Goal: Task Accomplishment & Management: Use online tool/utility

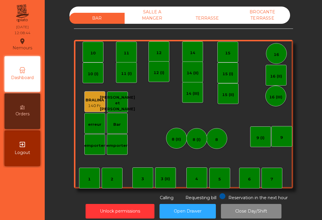
click at [209, 17] on div "TERRASSE" at bounding box center [207, 18] width 55 height 11
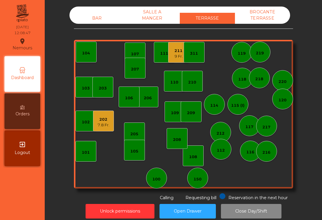
click at [171, 141] on div "208" at bounding box center [176, 138] width 21 height 21
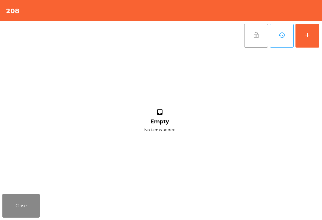
click at [305, 41] on button "add" at bounding box center [307, 36] width 24 height 24
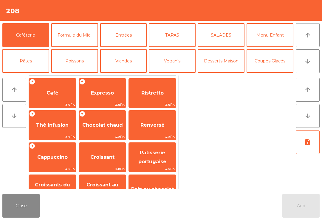
click at [169, 39] on button "TAPAS" at bounding box center [172, 35] width 47 height 24
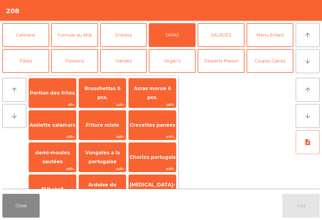
click at [109, 133] on div "Friture mixte 26Fr." at bounding box center [103, 125] width 48 height 30
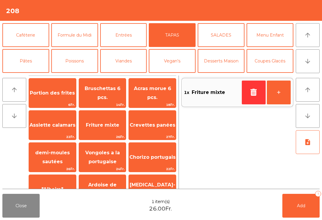
click at [175, 61] on button "Vegan's" at bounding box center [172, 61] width 47 height 24
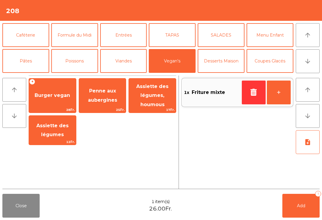
click at [160, 103] on span "Assiette des légumes, houmous" at bounding box center [152, 96] width 32 height 24
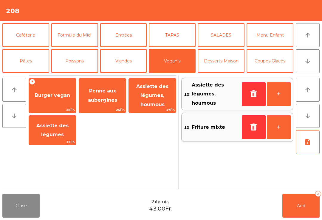
click at [273, 39] on button "Menu Enfant" at bounding box center [269, 35] width 47 height 24
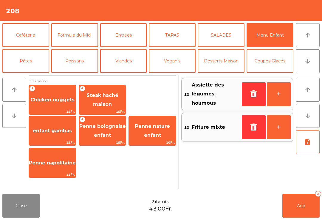
click at [61, 100] on span "Chicken nuggets" at bounding box center [52, 100] width 44 height 6
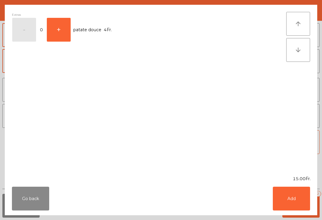
click at [300, 193] on button "Add" at bounding box center [290, 199] width 37 height 24
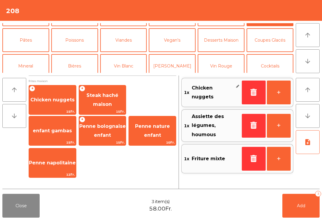
scroll to position [32, 0]
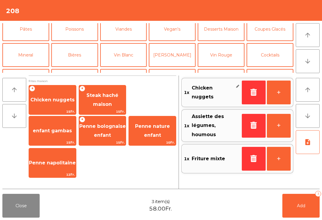
click at [33, 54] on button "Mineral" at bounding box center [25, 55] width 47 height 24
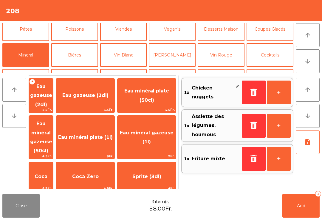
click at [53, 169] on span "Coca" at bounding box center [41, 177] width 24 height 16
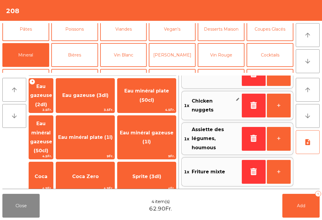
scroll to position [18, 0]
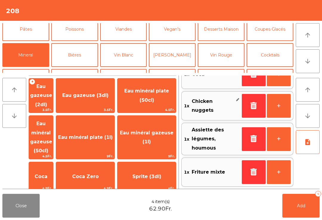
click at [290, 214] on button "Add 4" at bounding box center [300, 206] width 37 height 24
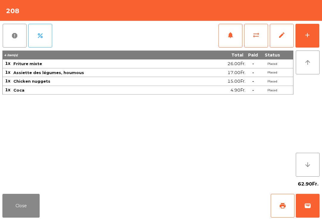
click at [14, 210] on button "Close" at bounding box center [20, 206] width 37 height 24
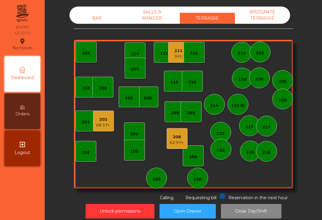
click at [99, 15] on div "BAR" at bounding box center [96, 18] width 55 height 11
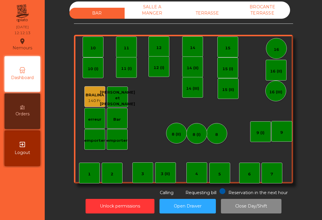
scroll to position [5, 0]
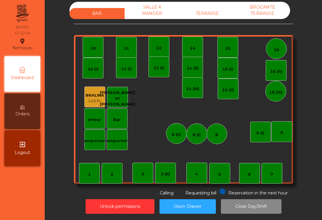
click at [195, 172] on div "4" at bounding box center [196, 175] width 3 height 6
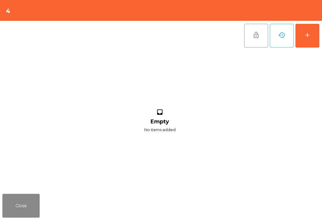
click at [311, 38] on button "add" at bounding box center [307, 36] width 24 height 24
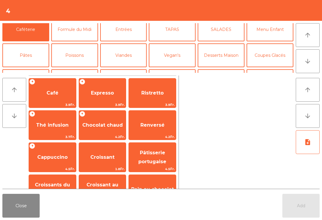
scroll to position [27, 0]
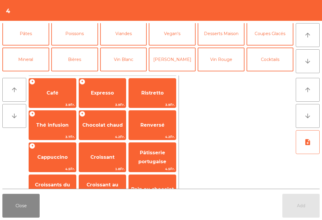
click at [34, 57] on button "Mineral" at bounding box center [25, 60] width 47 height 24
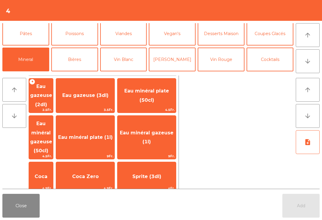
click at [166, 125] on span "Eau minéral gazeuse (1l)" at bounding box center [146, 137] width 58 height 25
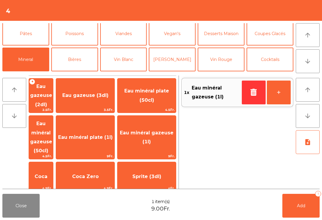
click at [84, 57] on button "Bières" at bounding box center [74, 60] width 47 height 24
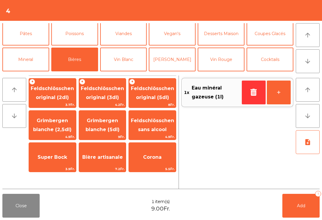
click at [83, 36] on button "Poissons" at bounding box center [74, 34] width 47 height 24
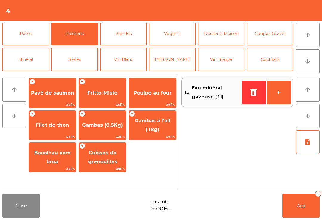
click at [144, 135] on span "47Fr." at bounding box center [152, 137] width 47 height 6
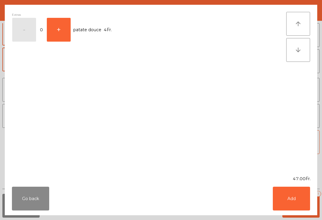
click at [293, 197] on button "Add" at bounding box center [290, 199] width 37 height 24
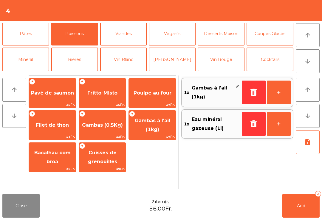
click at [110, 129] on span "Gambas (0,5Kg)" at bounding box center [102, 125] width 47 height 16
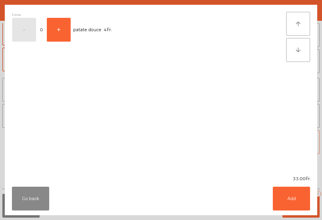
click at [300, 199] on button "Add" at bounding box center [290, 199] width 37 height 24
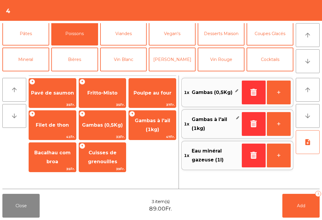
click at [307, 143] on icon "note_add" at bounding box center [307, 142] width 7 height 7
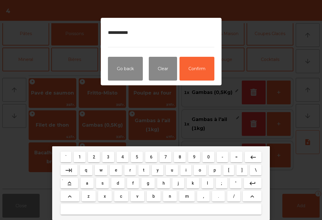
type textarea "**********"
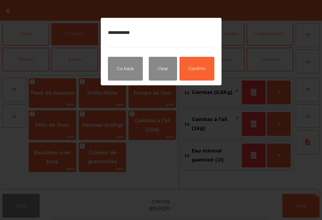
click at [201, 73] on button "Confirm" at bounding box center [196, 69] width 35 height 24
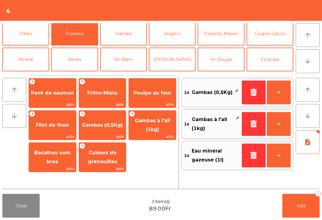
click at [307, 141] on icon "note_add" at bounding box center [307, 142] width 7 height 7
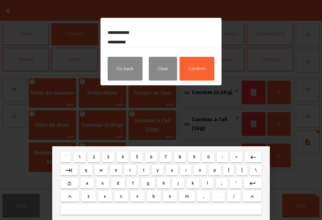
scroll to position [0, 0]
type textarea "**********"
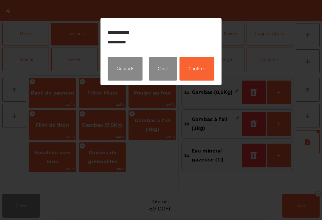
click at [203, 69] on button "Confirm" at bounding box center [196, 69] width 35 height 24
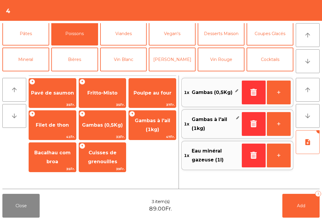
click at [306, 208] on button "Add 3" at bounding box center [300, 206] width 37 height 24
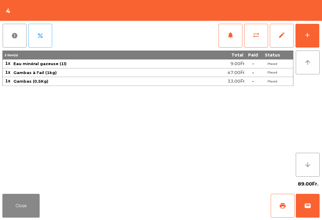
click at [34, 218] on button "Close" at bounding box center [20, 206] width 37 height 24
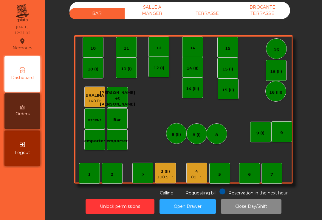
click at [213, 4] on div "BAR SALLE A MANGER TERRASSE BROCANTE TERRASSE" at bounding box center [179, 10] width 220 height 17
click at [211, 12] on div "TERRASSE" at bounding box center [207, 13] width 55 height 11
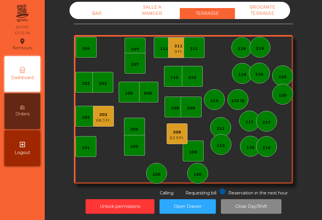
click at [173, 85] on div "110" at bounding box center [174, 76] width 21 height 21
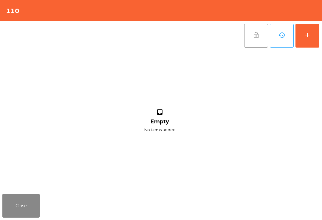
click at [307, 39] on button "add" at bounding box center [307, 36] width 24 height 24
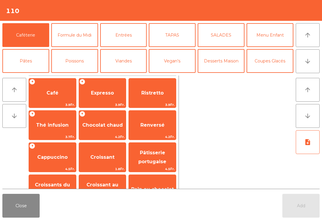
click at [27, 204] on button "Close" at bounding box center [20, 206] width 37 height 24
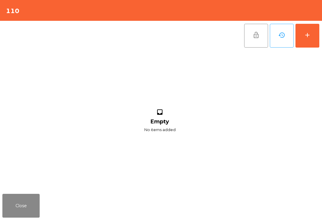
click at [31, 204] on button "Close" at bounding box center [20, 206] width 37 height 24
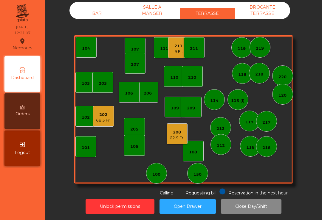
click at [147, 97] on div "206" at bounding box center [147, 92] width 21 height 21
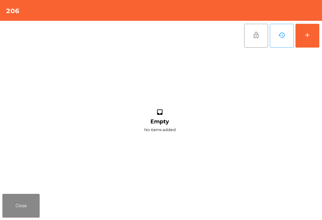
click at [311, 37] on button "add" at bounding box center [307, 36] width 24 height 24
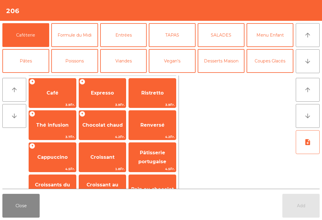
click at [311, 59] on button "arrow_downward" at bounding box center [307, 61] width 24 height 24
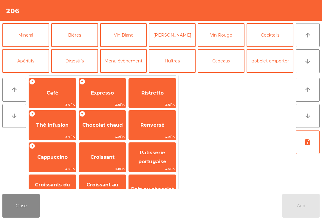
click at [32, 42] on button "Mineral" at bounding box center [25, 35] width 47 height 24
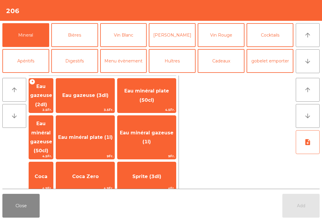
scroll to position [73, 0]
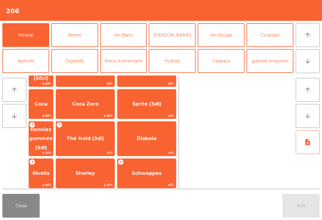
click at [53, 150] on span "4.2Fr." at bounding box center [41, 153] width 24 height 6
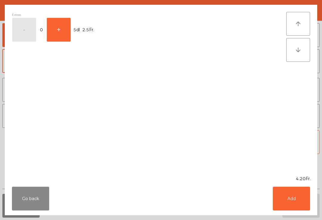
click at [307, 211] on button "Add" at bounding box center [290, 199] width 37 height 24
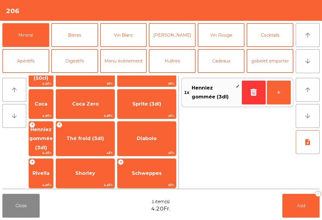
click at [290, 91] on button "+" at bounding box center [279, 93] width 24 height 24
click at [298, 202] on button "Add 2" at bounding box center [300, 206] width 37 height 24
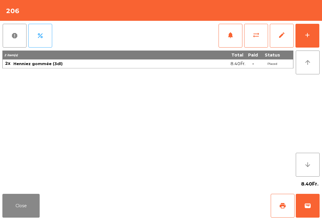
click at [46, 214] on div "Close print wallet" at bounding box center [161, 206] width 322 height 29
click at [27, 205] on button "Close" at bounding box center [20, 206] width 37 height 24
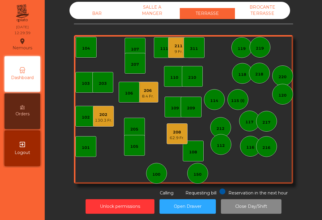
click at [185, 45] on div "311" at bounding box center [193, 47] width 21 height 21
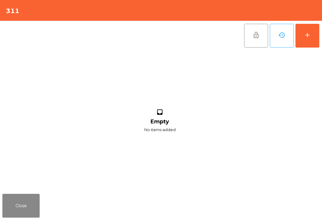
click at [16, 203] on button "Close" at bounding box center [20, 206] width 37 height 24
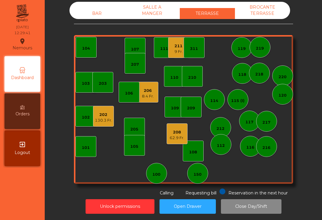
click at [179, 52] on div "9 Fr." at bounding box center [178, 52] width 8 height 6
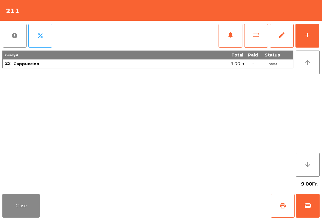
click at [278, 208] on button "print" at bounding box center [282, 206] width 24 height 24
click at [313, 217] on button "wallet" at bounding box center [307, 206] width 24 height 24
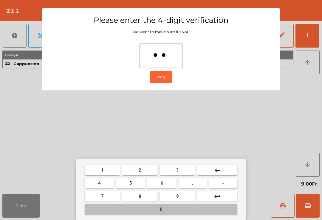
type input "***"
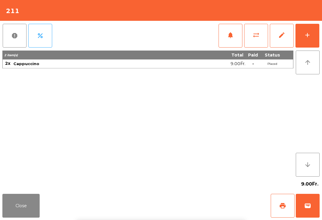
click at [202, 197] on div "Close print wallet" at bounding box center [161, 206] width 322 height 29
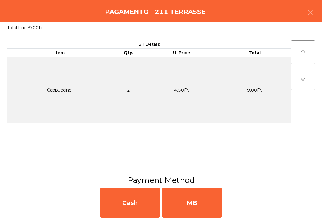
click at [212, 211] on div "MB" at bounding box center [192, 203] width 60 height 30
click at [212, 211] on div "No" at bounding box center [192, 203] width 60 height 30
click at [205, 207] on div "No" at bounding box center [192, 203] width 60 height 30
click at [204, 207] on div "No" at bounding box center [192, 203] width 60 height 30
click at [194, 202] on div "No" at bounding box center [192, 203] width 60 height 30
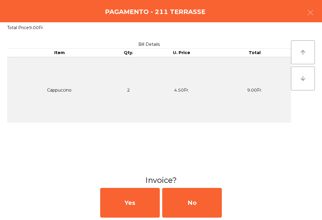
click at [194, 202] on div "No" at bounding box center [192, 203] width 60 height 30
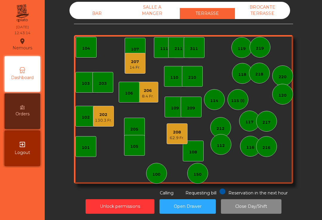
click at [134, 147] on div "105" at bounding box center [134, 147] width 8 height 6
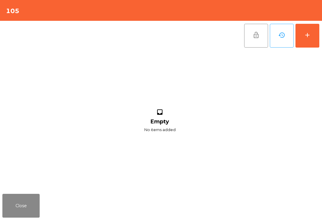
click at [311, 33] on button "add" at bounding box center [307, 36] width 24 height 24
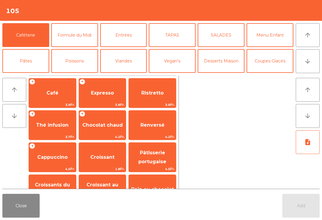
scroll to position [18, 0]
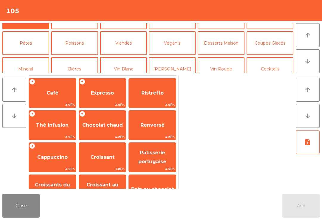
click at [27, 60] on button "Mineral" at bounding box center [25, 69] width 47 height 24
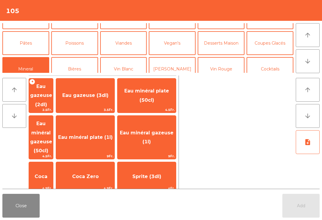
click at [158, 92] on span "Eau minéral plate (50cl)" at bounding box center [146, 95] width 58 height 25
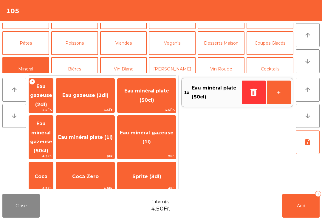
click at [299, 198] on button "Add 1" at bounding box center [300, 206] width 37 height 24
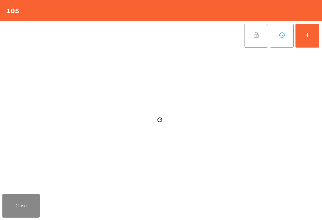
click at [23, 206] on button "Close" at bounding box center [20, 206] width 37 height 24
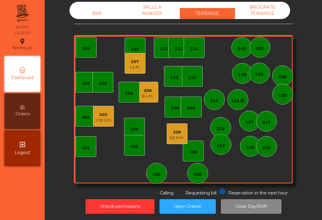
click at [179, 134] on div "208" at bounding box center [176, 133] width 15 height 6
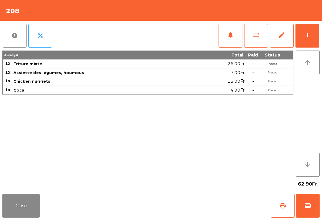
click at [18, 206] on button "Close" at bounding box center [20, 206] width 37 height 24
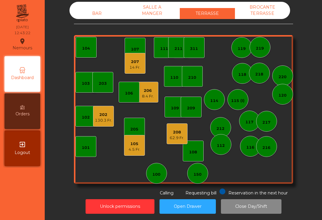
click at [147, 91] on div "206" at bounding box center [148, 91] width 12 height 6
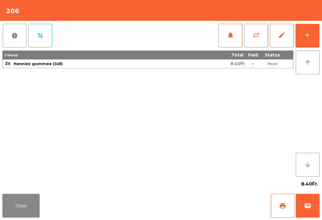
click at [309, 210] on button "wallet" at bounding box center [307, 206] width 24 height 24
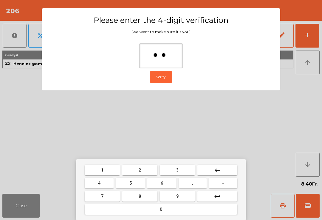
type input "***"
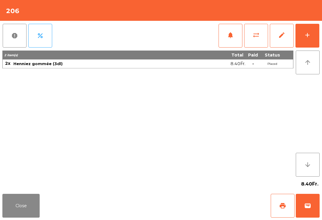
click at [186, 209] on div "Close print wallet" at bounding box center [161, 206] width 322 height 29
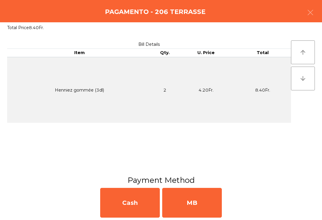
click at [201, 201] on div "MB" at bounding box center [192, 203] width 60 height 30
click at [201, 203] on div "No" at bounding box center [192, 203] width 60 height 30
click at [203, 203] on div "No" at bounding box center [192, 203] width 60 height 30
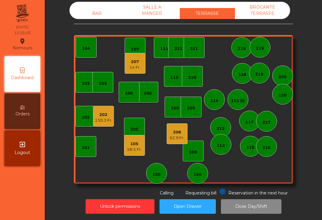
click at [95, 9] on div "BAR" at bounding box center [96, 13] width 55 height 11
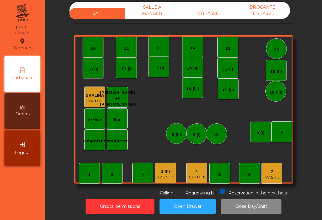
click at [207, 18] on div "TERRASSE" at bounding box center [207, 13] width 55 height 11
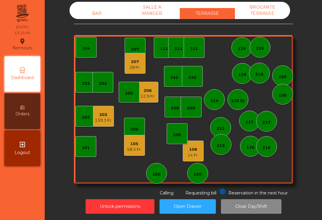
click at [90, 47] on div "104" at bounding box center [86, 49] width 8 height 6
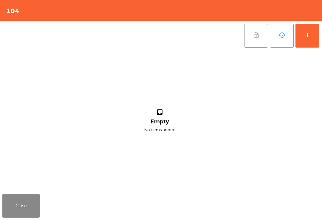
click at [312, 39] on button "add" at bounding box center [307, 36] width 24 height 24
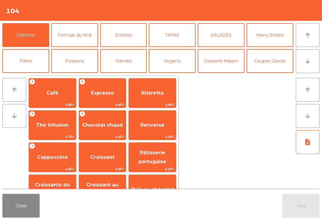
click at [178, 75] on button "[PERSON_NAME]" at bounding box center [172, 87] width 47 height 24
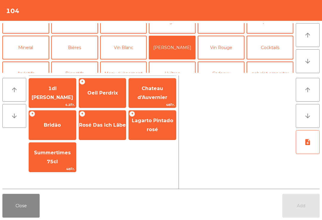
click at [100, 91] on span "Oeil Perdrix" at bounding box center [102, 93] width 30 height 6
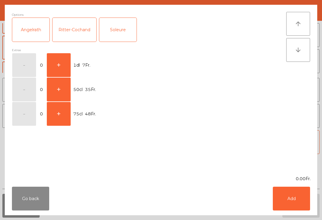
click at [60, 55] on button "+" at bounding box center [59, 65] width 24 height 24
click at [291, 205] on button "Add" at bounding box center [290, 199] width 37 height 24
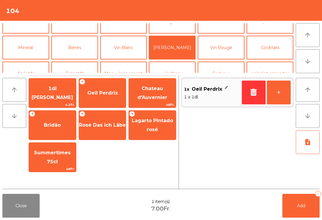
click at [278, 95] on button "+" at bounding box center [279, 93] width 24 height 24
click at [305, 217] on button "Add 2" at bounding box center [300, 206] width 37 height 24
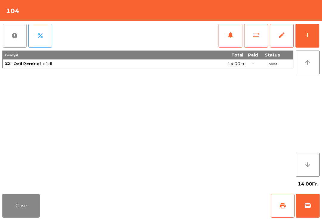
click at [18, 200] on button "Close" at bounding box center [20, 206] width 37 height 24
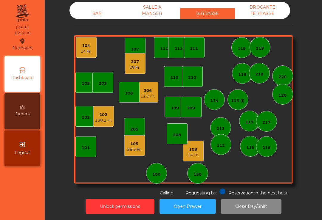
click at [89, 49] on div "14 Fr." at bounding box center [85, 52] width 11 height 6
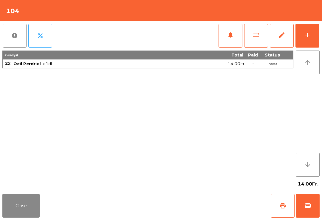
click at [306, 33] on div "add" at bounding box center [306, 35] width 7 height 7
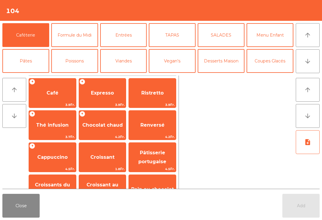
click at [311, 37] on button "arrow_upward" at bounding box center [307, 35] width 24 height 24
click at [166, 30] on button "TAPAS" at bounding box center [172, 35] width 47 height 24
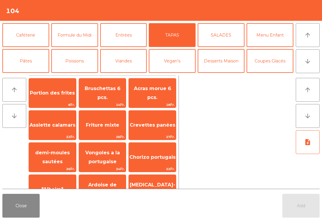
click at [105, 94] on span "Bruschettas 6 pcs." at bounding box center [103, 93] width 36 height 15
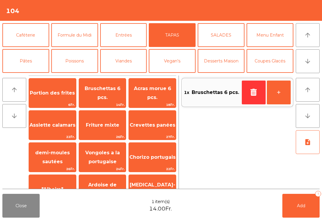
click at [159, 161] on span "Chorizo portugais" at bounding box center [152, 157] width 47 height 16
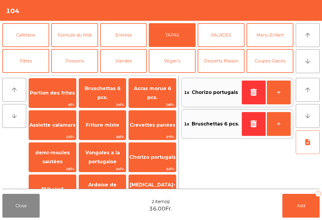
click at [289, 217] on button "Add 2" at bounding box center [300, 206] width 37 height 24
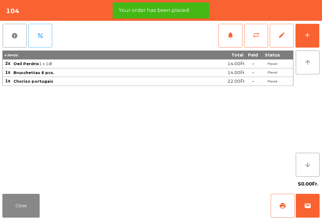
click at [30, 215] on button "Close" at bounding box center [20, 206] width 37 height 24
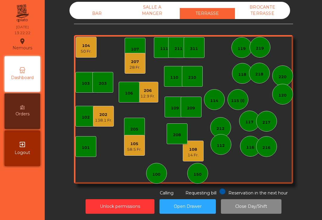
click at [137, 66] on div "28 Fr." at bounding box center [134, 68] width 11 height 6
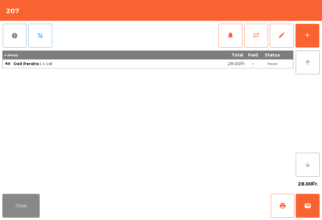
click at [281, 205] on span "print" at bounding box center [282, 205] width 7 height 7
click at [10, 214] on button "Close" at bounding box center [20, 206] width 37 height 24
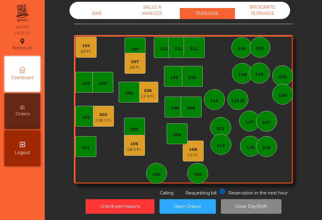
click at [192, 153] on div "14 Fr." at bounding box center [192, 155] width 11 height 6
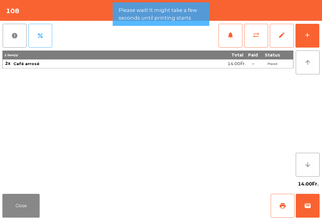
click at [287, 204] on button "print" at bounding box center [282, 206] width 24 height 24
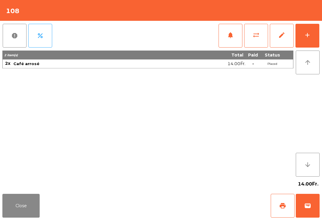
click at [15, 217] on button "Close" at bounding box center [20, 206] width 37 height 24
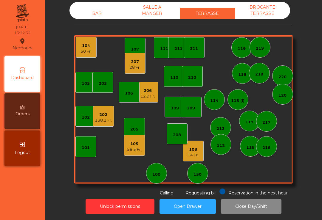
click at [97, 18] on div "BAR" at bounding box center [96, 13] width 55 height 11
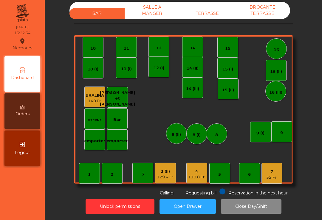
click at [197, 176] on div "110.8 Fr." at bounding box center [196, 178] width 17 height 6
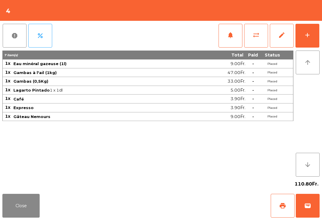
click at [312, 216] on button "wallet" at bounding box center [307, 206] width 24 height 24
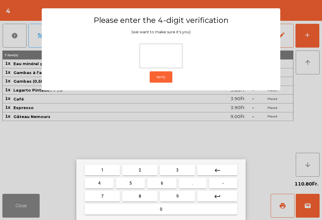
type input "*"
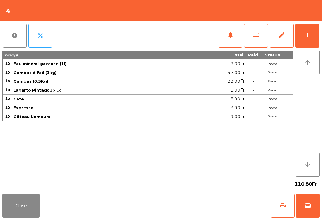
click at [198, 208] on div "Close print wallet" at bounding box center [161, 206] width 322 height 29
click at [208, 205] on div "Close print wallet" at bounding box center [161, 206] width 322 height 29
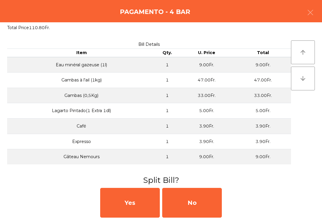
click at [206, 208] on div "No" at bounding box center [192, 203] width 60 height 30
click at [205, 209] on div "MB" at bounding box center [192, 203] width 60 height 30
click at [204, 208] on div "No" at bounding box center [192, 203] width 60 height 30
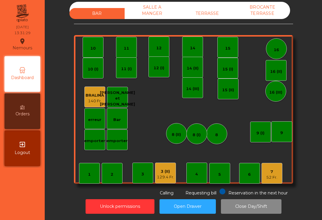
click at [169, 175] on div "129.4 Fr." at bounding box center [165, 178] width 17 height 6
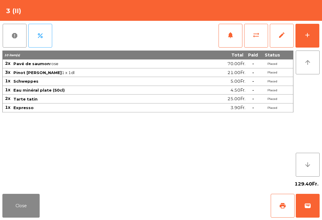
click at [283, 208] on span "print" at bounding box center [282, 205] width 7 height 7
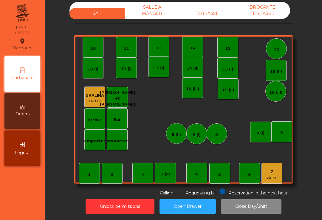
click at [205, 18] on div "TERRASSE" at bounding box center [207, 13] width 55 height 11
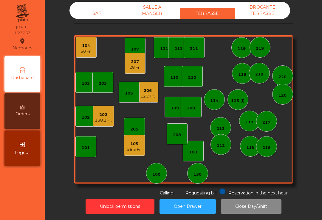
click at [135, 149] on div "58.5 Fr." at bounding box center [134, 150] width 15 height 6
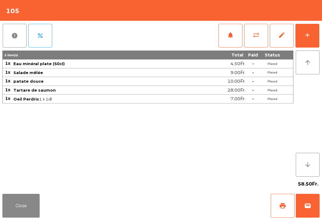
click at [288, 205] on button "print" at bounding box center [282, 206] width 24 height 24
click at [27, 217] on button "Close" at bounding box center [20, 206] width 37 height 24
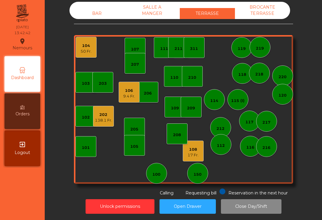
click at [188, 157] on div "17 Fr." at bounding box center [192, 155] width 11 height 6
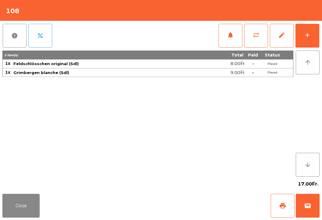
click at [281, 205] on span "print" at bounding box center [282, 205] width 7 height 7
click at [18, 214] on button "Close" at bounding box center [20, 206] width 37 height 24
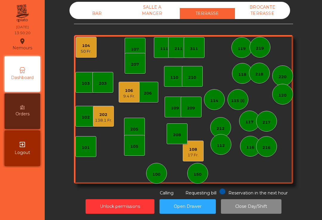
click at [99, 122] on div "138.1 Fr." at bounding box center [103, 121] width 17 height 6
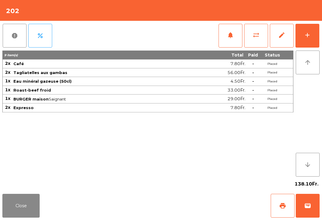
click at [283, 204] on span "print" at bounding box center [282, 205] width 7 height 7
click at [3, 209] on button "Close" at bounding box center [20, 206] width 37 height 24
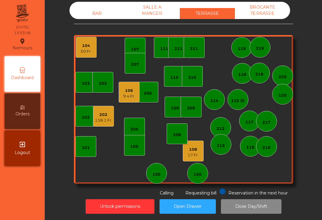
click at [196, 161] on div "108 17 Fr." at bounding box center [193, 151] width 21 height 21
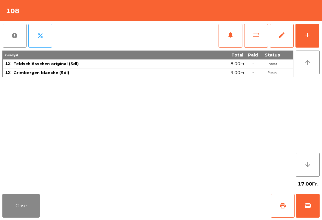
click at [4, 206] on button "Close" at bounding box center [20, 206] width 37 height 24
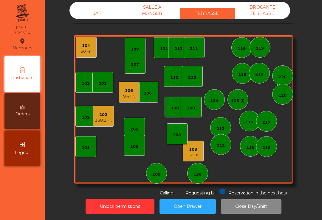
click at [135, 95] on div "9.4 Fr." at bounding box center [129, 97] width 12 height 6
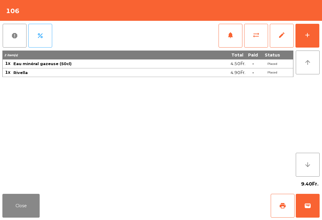
click at [285, 206] on span "print" at bounding box center [282, 205] width 7 height 7
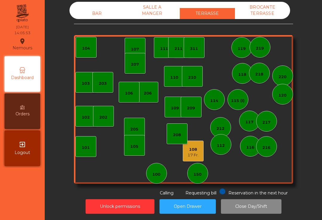
click at [103, 19] on div "BAR" at bounding box center [96, 13] width 55 height 11
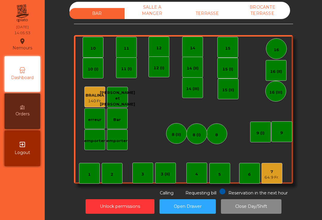
click at [271, 175] on div "64.9 Fr." at bounding box center [271, 178] width 15 height 6
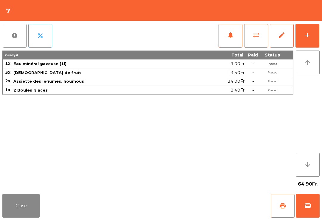
click at [305, 31] on button "add" at bounding box center [307, 36] width 24 height 24
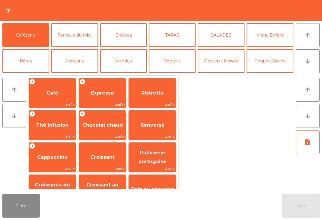
click at [102, 94] on span "Expresso" at bounding box center [102, 93] width 23 height 6
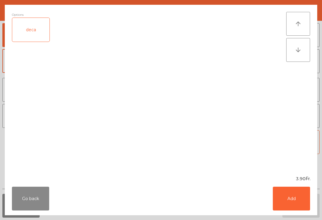
click at [302, 205] on button "Add" at bounding box center [290, 199] width 37 height 24
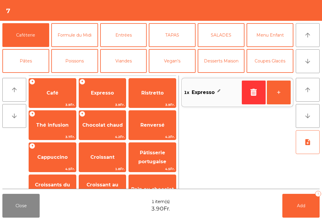
click at [152, 128] on span "Renversé" at bounding box center [152, 125] width 24 height 6
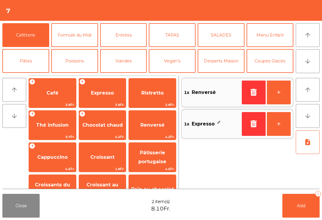
click at [306, 206] on button "Add 2" at bounding box center [300, 206] width 37 height 24
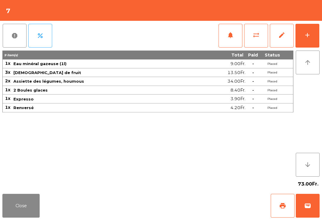
click at [17, 215] on button "Close" at bounding box center [20, 206] width 37 height 24
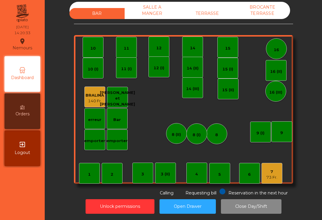
click at [271, 175] on div "73 Fr." at bounding box center [271, 178] width 11 height 6
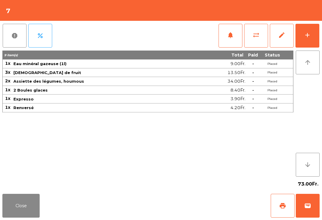
click at [257, 40] on button "sync_alt" at bounding box center [256, 36] width 24 height 24
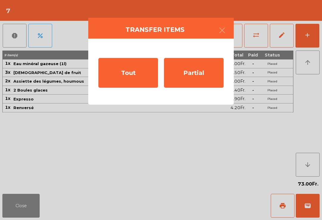
click at [110, 80] on div "Tout" at bounding box center [128, 73] width 60 height 30
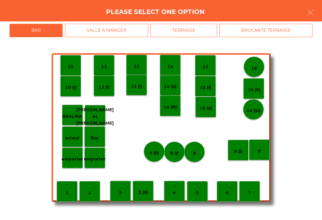
click at [269, 29] on div "BROCANTE TERRASSE" at bounding box center [265, 30] width 93 height 13
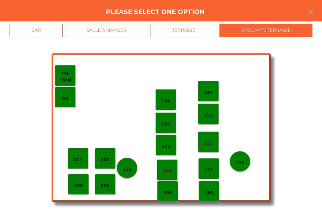
click at [246, 162] on div "120" at bounding box center [239, 161] width 21 height 21
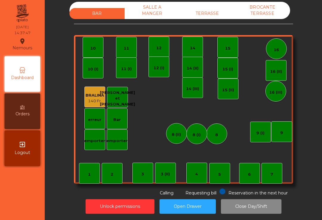
click at [202, 16] on div "TERRASSE" at bounding box center [207, 13] width 55 height 11
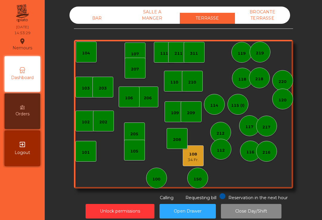
scroll to position [5, 0]
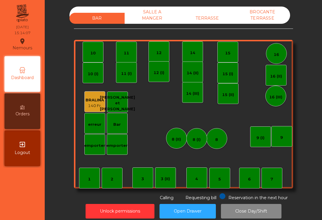
click at [272, 133] on div "9" at bounding box center [281, 136] width 21 height 21
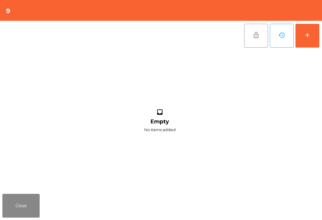
click at [292, 40] on button "history" at bounding box center [281, 36] width 24 height 24
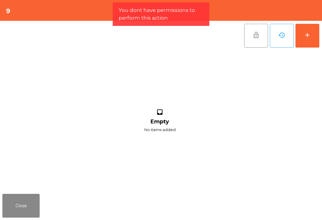
click at [307, 41] on button "add" at bounding box center [307, 36] width 24 height 24
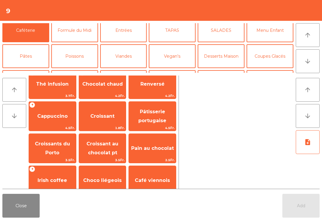
scroll to position [40, 0]
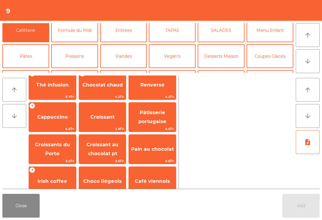
click at [156, 115] on span "Pâtisserie portugaise" at bounding box center [152, 117] width 28 height 15
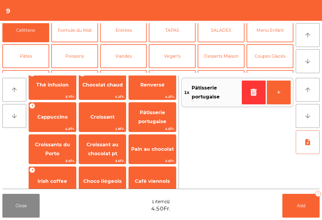
click at [302, 215] on button "Add 1" at bounding box center [300, 206] width 37 height 24
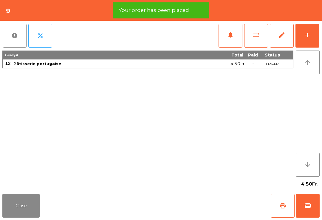
click at [313, 208] on button "wallet" at bounding box center [307, 206] width 24 height 24
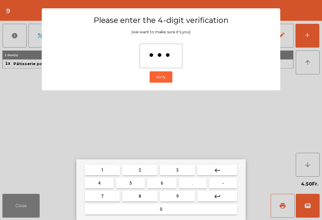
type input "****"
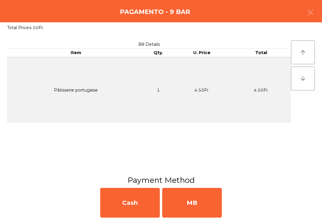
click at [205, 208] on div "MB" at bounding box center [192, 203] width 60 height 30
click at [197, 201] on div "No" at bounding box center [192, 203] width 60 height 30
click at [204, 201] on div "No" at bounding box center [192, 203] width 60 height 30
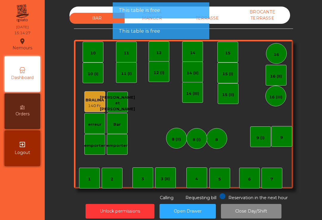
click at [210, 190] on div "BAR SALLE A MANGER TERRASSE BROCANTE TERRASSE 1 2 3 4 5 6 7 8 9 10 11 12 14 15 …" at bounding box center [183, 104] width 219 height 195
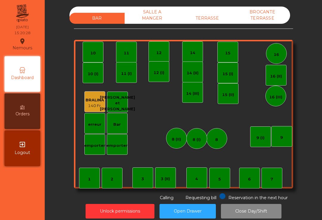
click at [206, 19] on div "TERRASSE" at bounding box center [207, 18] width 55 height 11
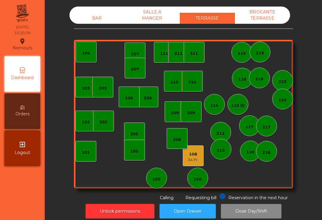
click at [194, 162] on div "34 Fr." at bounding box center [192, 160] width 11 height 6
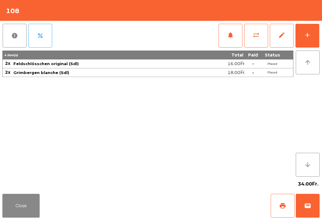
click at [313, 29] on button "add" at bounding box center [307, 36] width 24 height 24
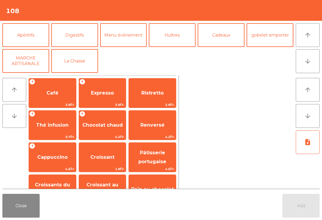
scroll to position [78, 0]
click at [80, 34] on button "Digestifs" at bounding box center [74, 35] width 47 height 24
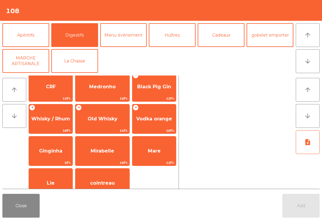
scroll to position [200, 0]
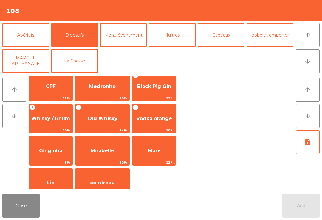
click at [90, 122] on span "Old Whisky" at bounding box center [102, 119] width 54 height 16
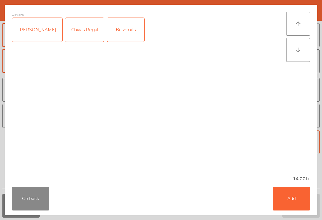
click at [27, 210] on button "Go back" at bounding box center [30, 199] width 37 height 24
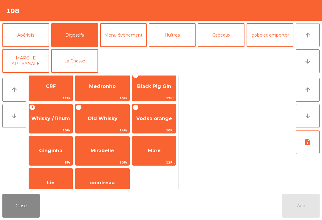
click at [57, 146] on span "Ginginha" at bounding box center [50, 151] width 43 height 16
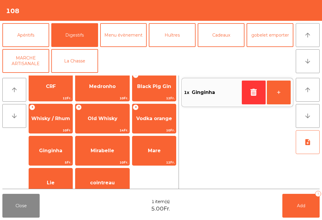
click at [18, 213] on button "Close" at bounding box center [20, 206] width 37 height 24
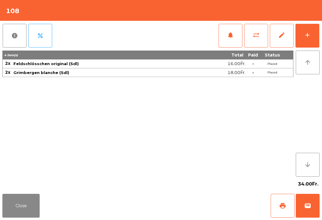
click at [305, 39] on button "add" at bounding box center [307, 36] width 24 height 24
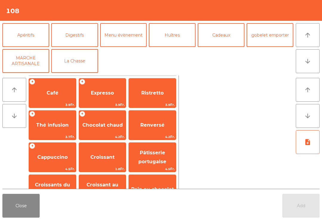
click at [77, 37] on button "Digestifs" at bounding box center [74, 35] width 47 height 24
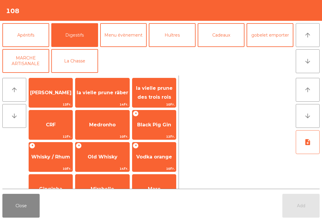
scroll to position [162, 0]
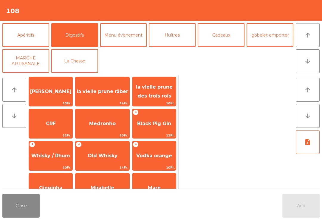
click at [50, 158] on span "Whisky / Rhum" at bounding box center [50, 156] width 39 height 6
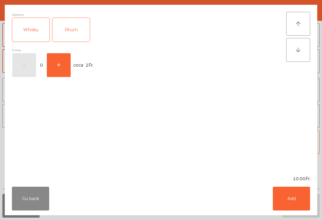
click at [57, 72] on button "+" at bounding box center [59, 65] width 24 height 24
click at [290, 210] on button "Add" at bounding box center [290, 199] width 37 height 24
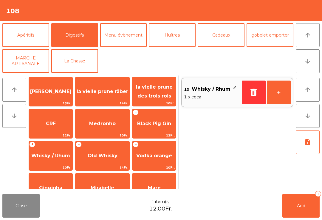
click at [281, 89] on button "+" at bounding box center [279, 93] width 24 height 24
click at [302, 209] on button "Add 2" at bounding box center [300, 206] width 37 height 24
